Goal: Browse casually

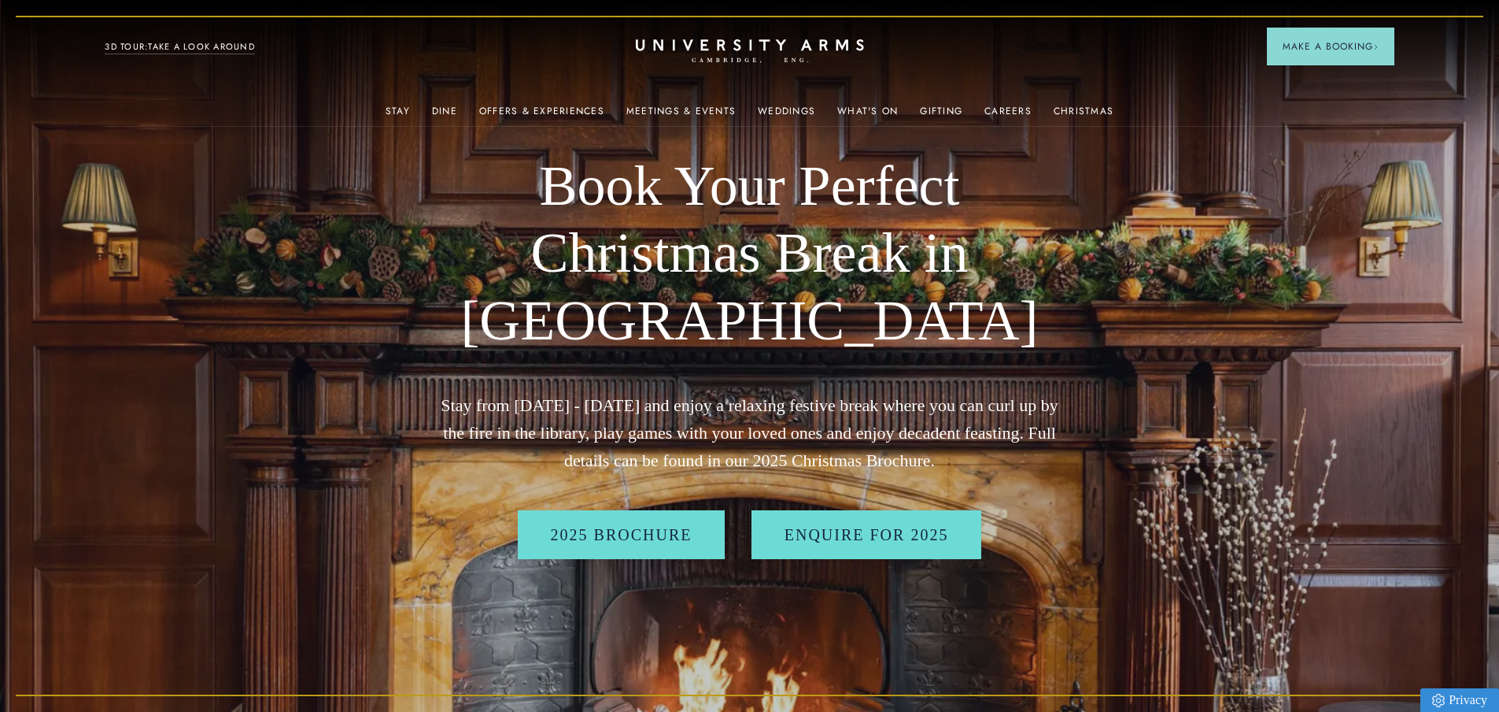
click at [712, 39] on div "Stay Suites Superior Rooms Classic Rooms Cosy Rooms Dine Restaurant Bar Afterno…" at bounding box center [749, 45] width 1289 height 19
click at [808, 46] on icon at bounding box center [749, 44] width 221 height 11
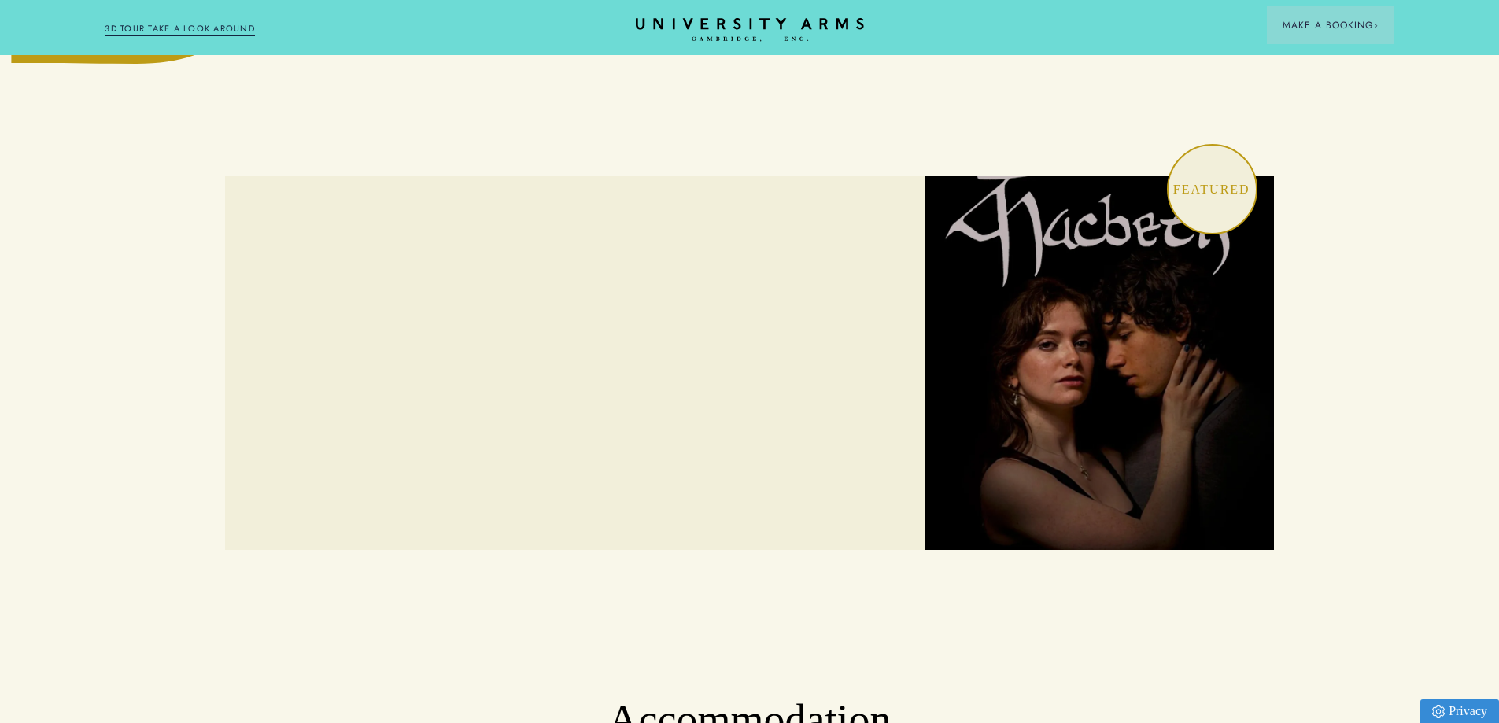
scroll to position [1102, 0]
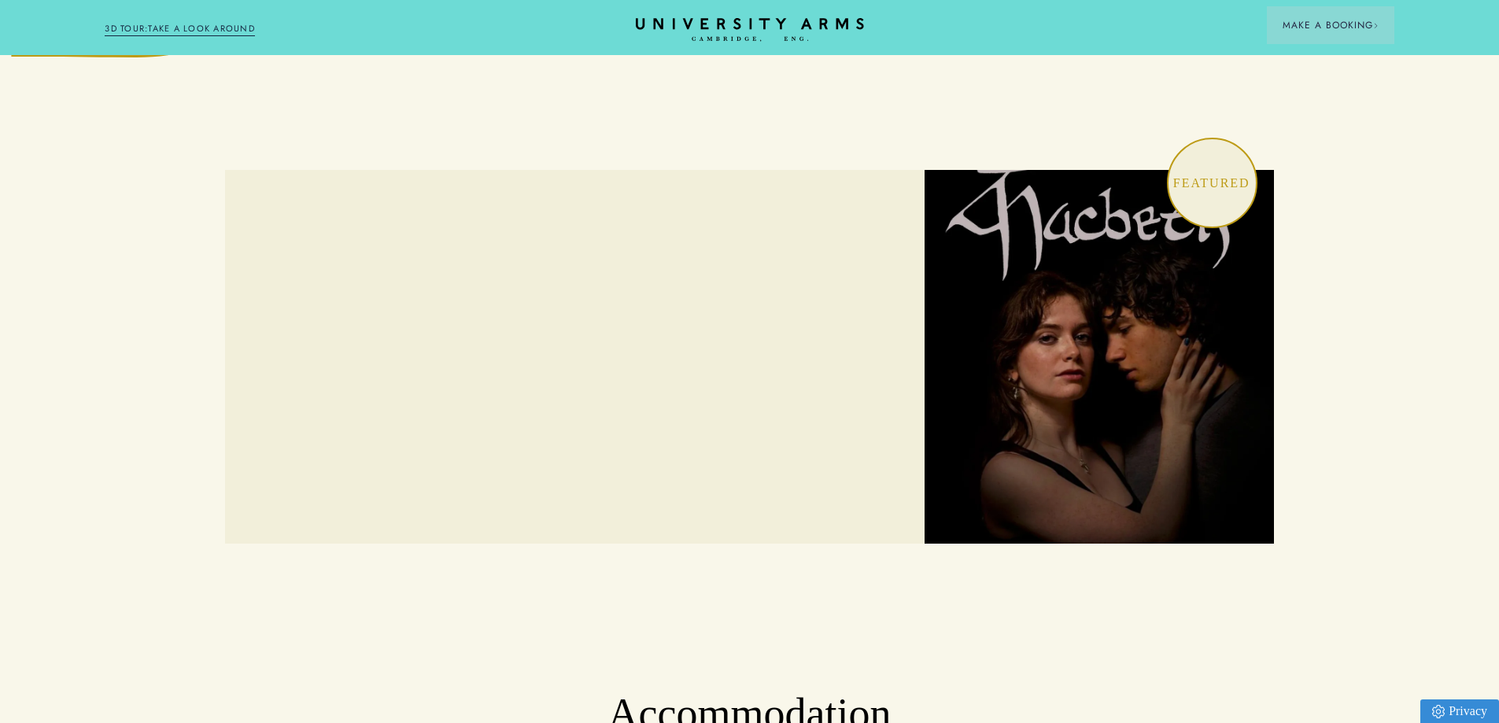
click at [1065, 366] on img at bounding box center [1099, 357] width 349 height 374
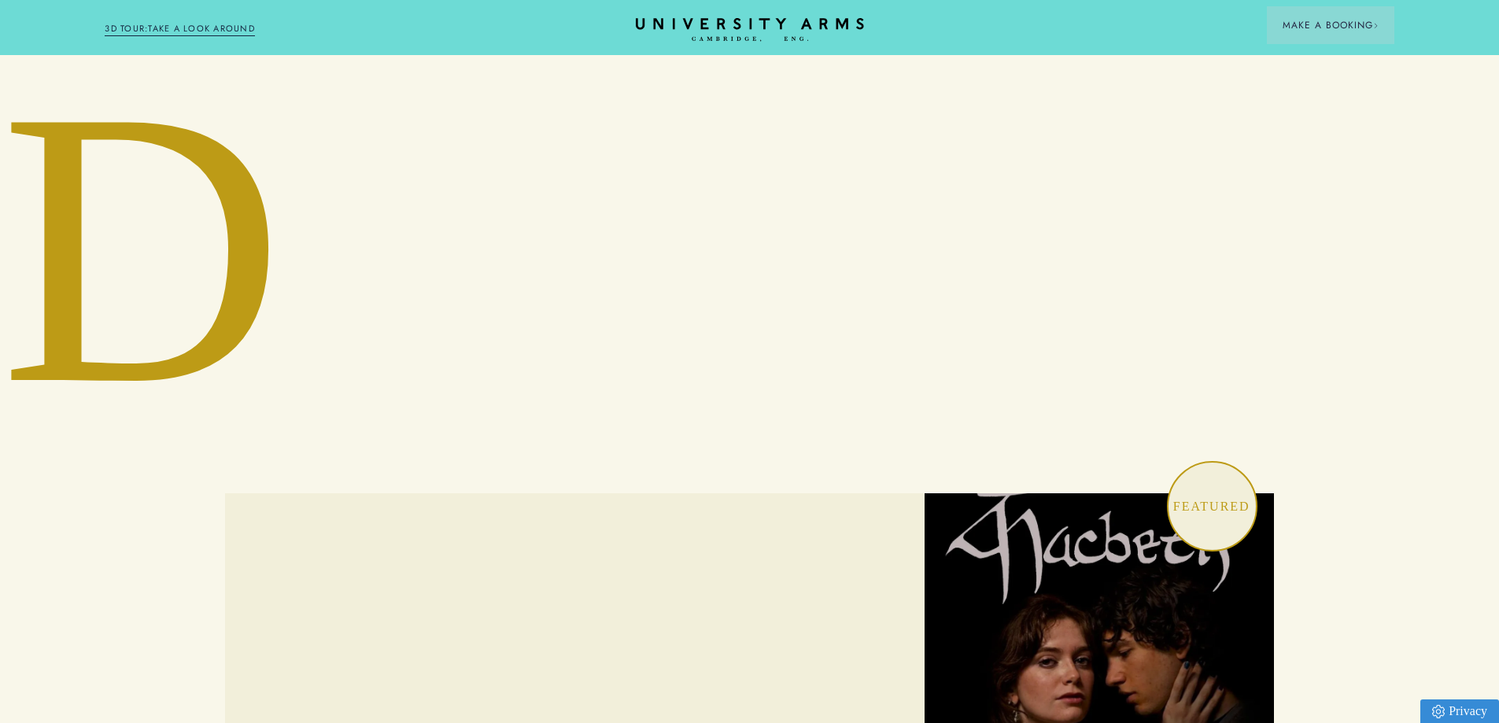
scroll to position [551, 0]
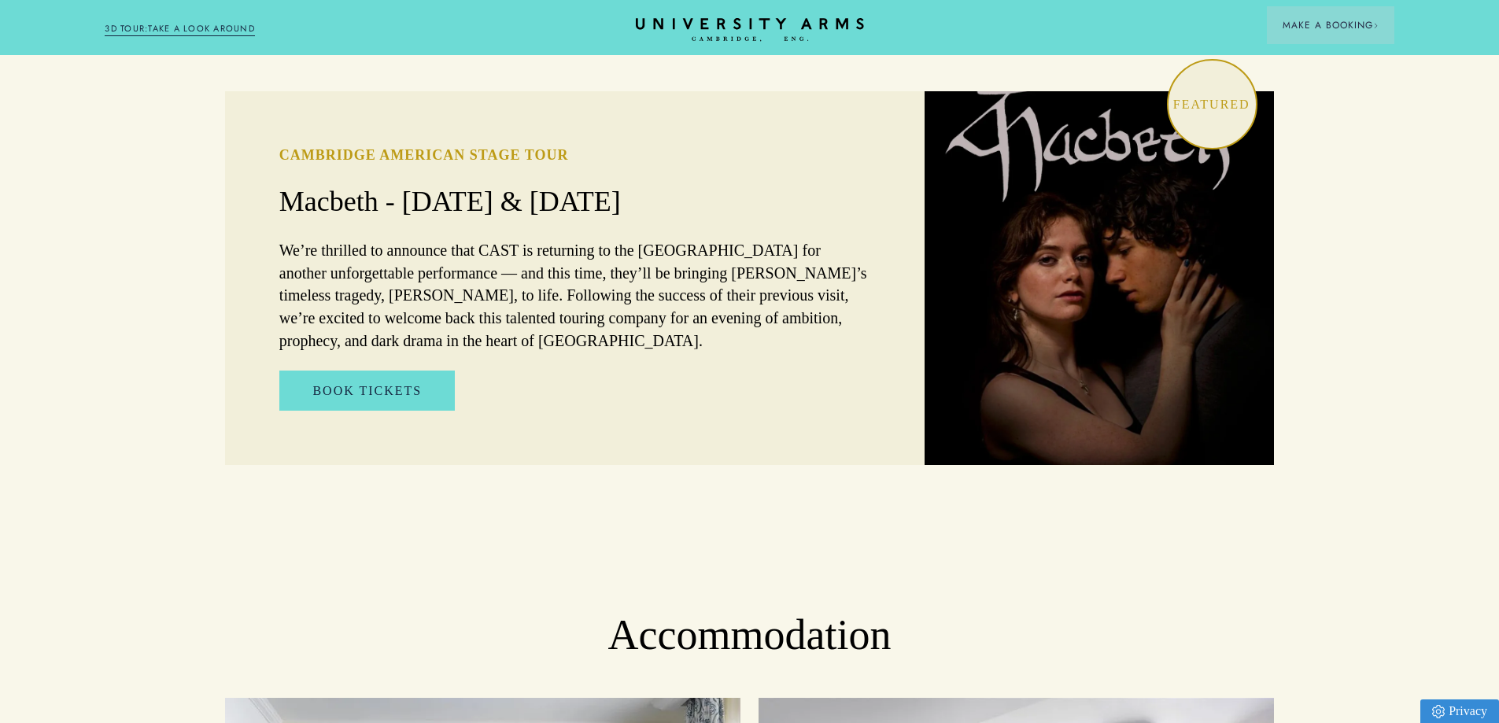
scroll to position [1023, 0]
